Goal: Information Seeking & Learning: Learn about a topic

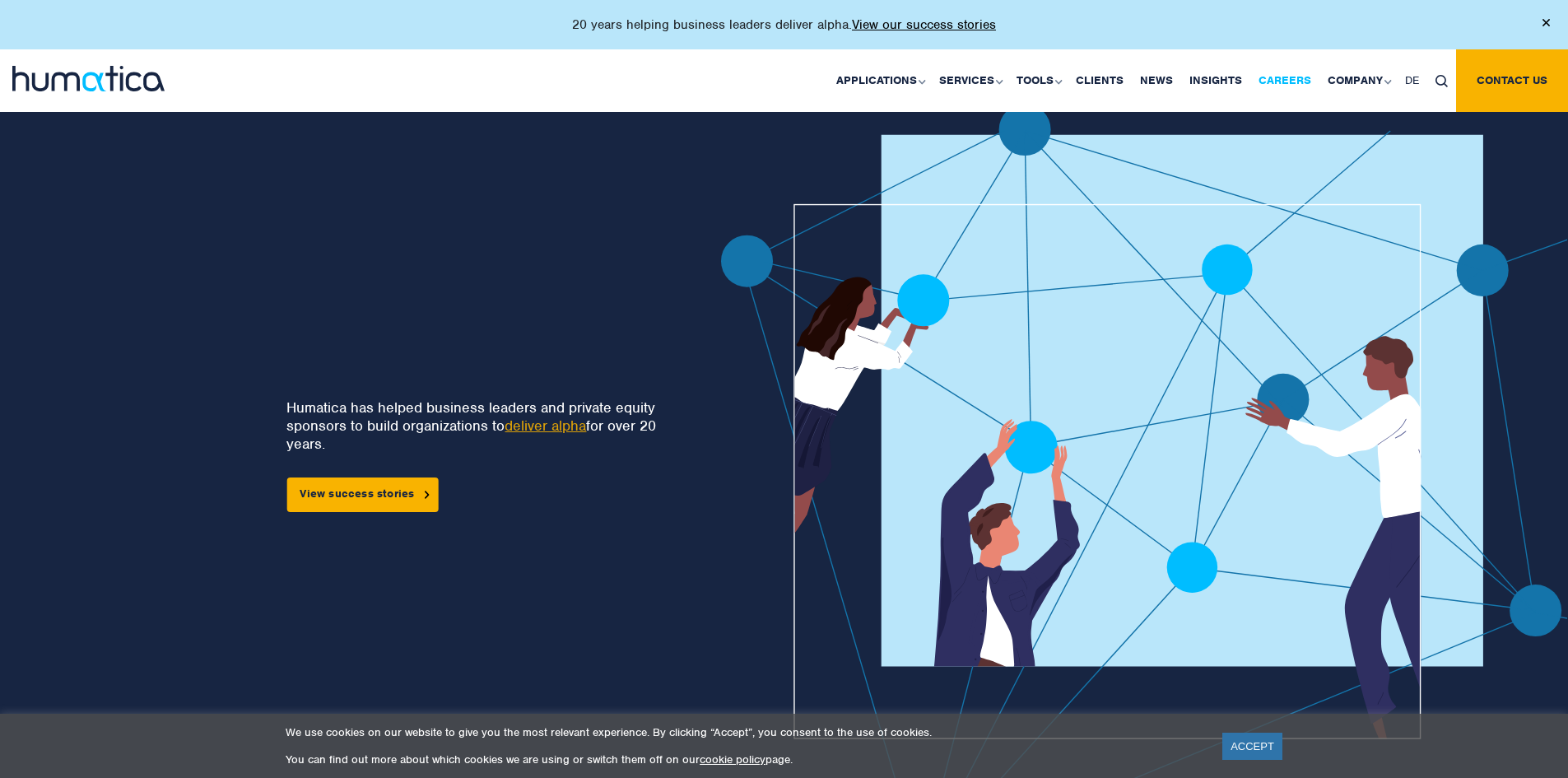
click at [1298, 81] on link "Careers" at bounding box center [1285, 81] width 69 height 63
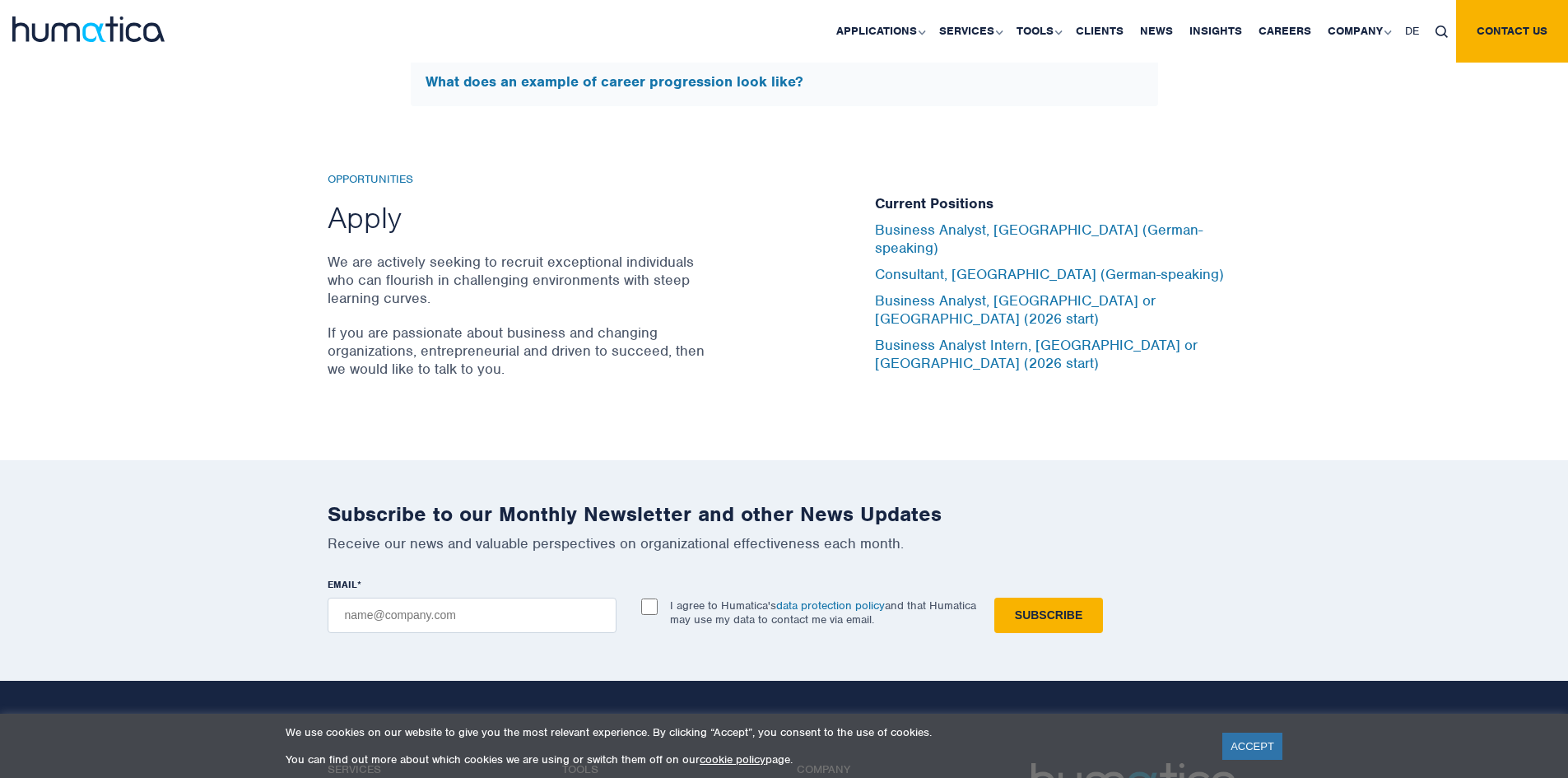
scroll to position [5383, 0]
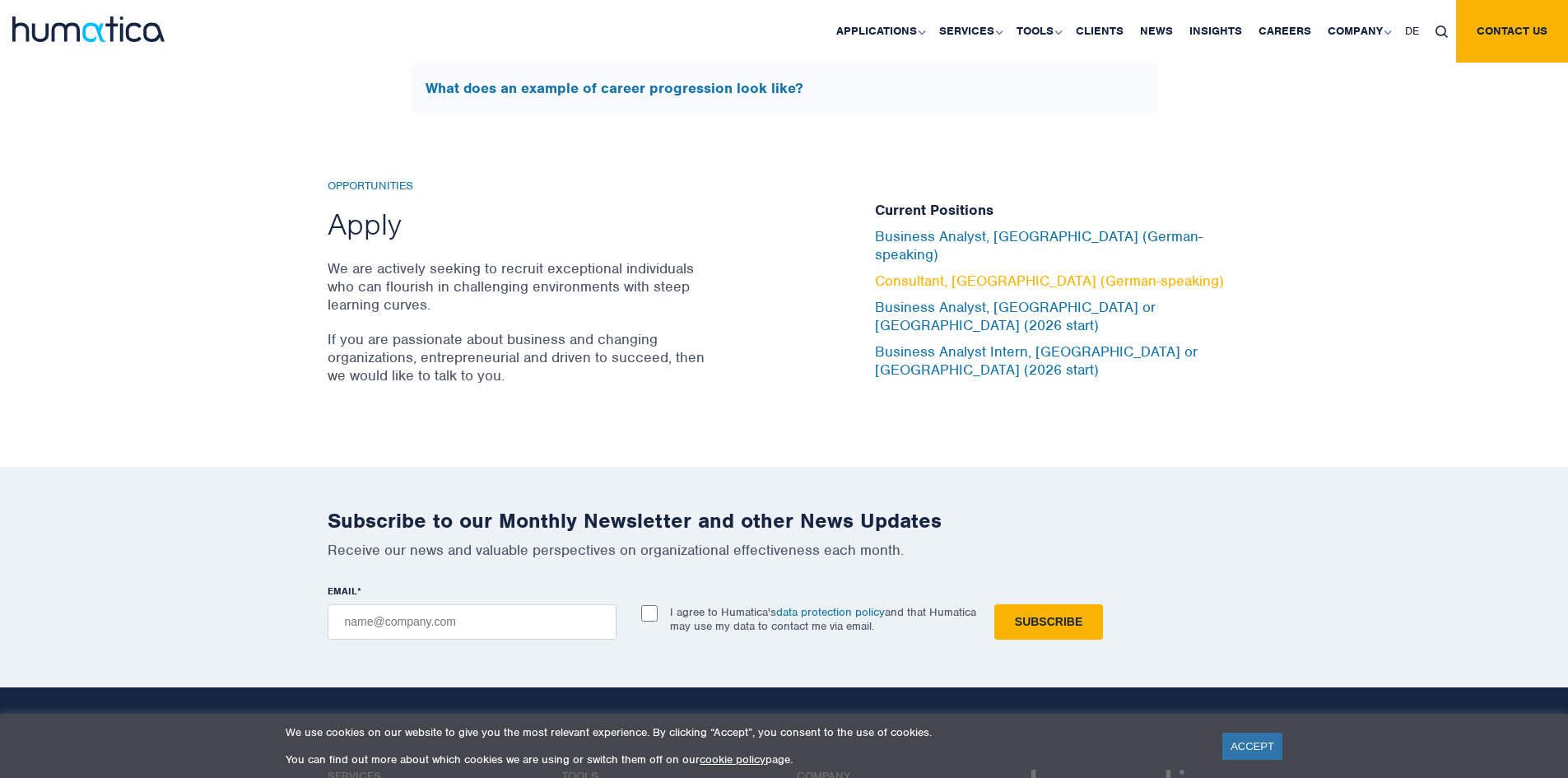
click at [1014, 280] on link "Consultant, Munich (German-speaking)" at bounding box center [1049, 281] width 349 height 19
